Goal: Task Accomplishment & Management: Manage account settings

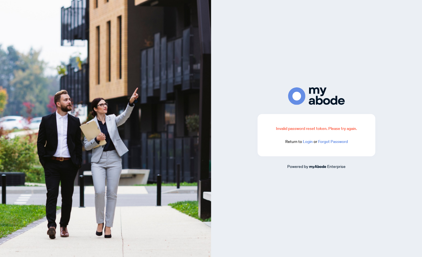
click at [309, 143] on link "Login" at bounding box center [308, 141] width 10 height 5
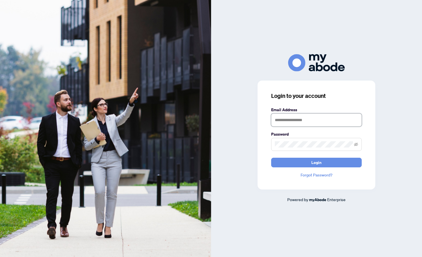
type input "**********"
click at [303, 162] on button "Login" at bounding box center [316, 163] width 91 height 10
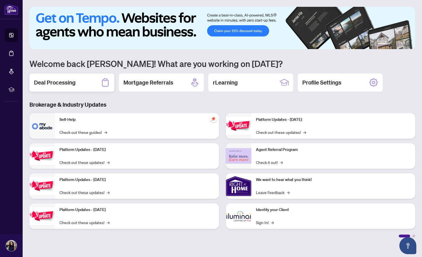
click at [65, 86] on div "Deal Processing" at bounding box center [71, 82] width 85 height 18
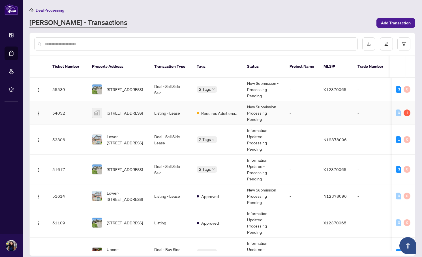
click at [280, 108] on td "New Submission - Processing Pending" at bounding box center [264, 113] width 42 height 24
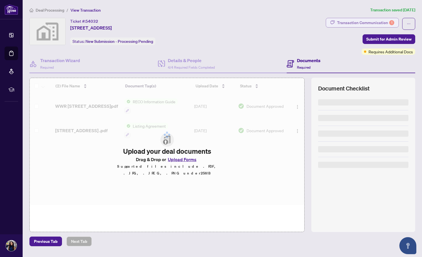
click at [371, 23] on div "Transaction Communication 1" at bounding box center [365, 22] width 57 height 9
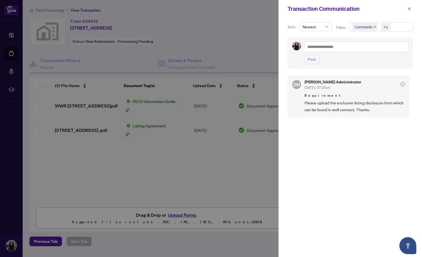
click at [150, 165] on div at bounding box center [211, 128] width 422 height 257
click at [410, 9] on icon "close" at bounding box center [410, 9] width 4 height 4
